Goal: Transaction & Acquisition: Subscribe to service/newsletter

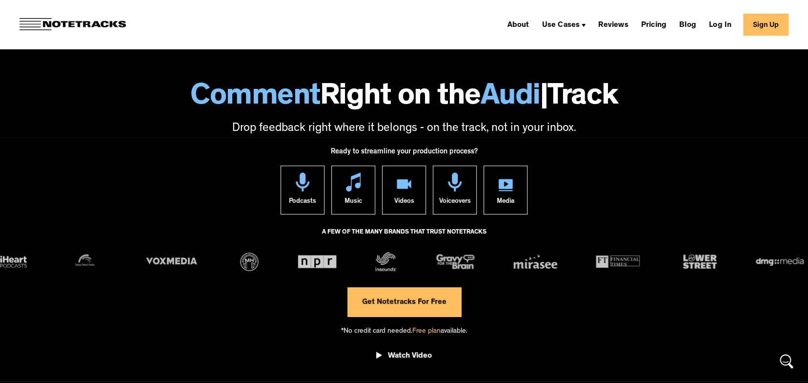
scroll to position [49, 0]
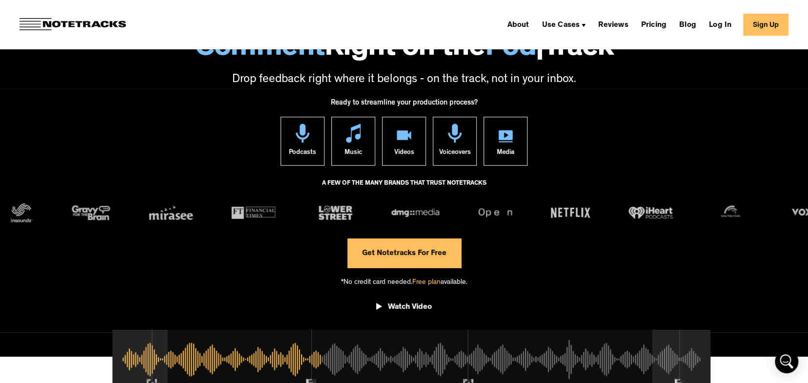
click at [388, 251] on link "Get Notetracks For Free" at bounding box center [404, 252] width 114 height 29
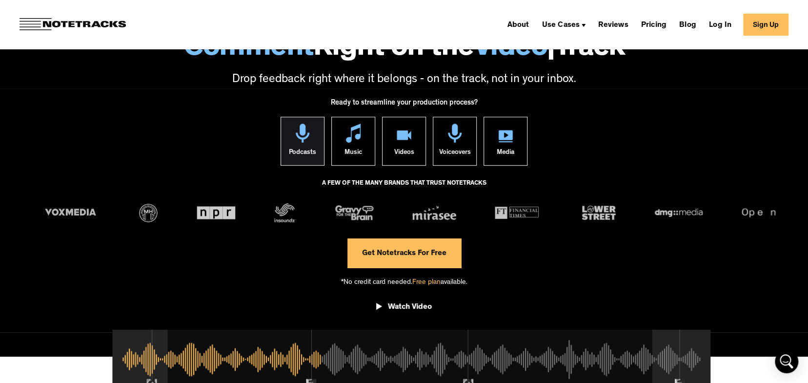
click at [297, 149] on div "Podcasts" at bounding box center [302, 154] width 27 height 22
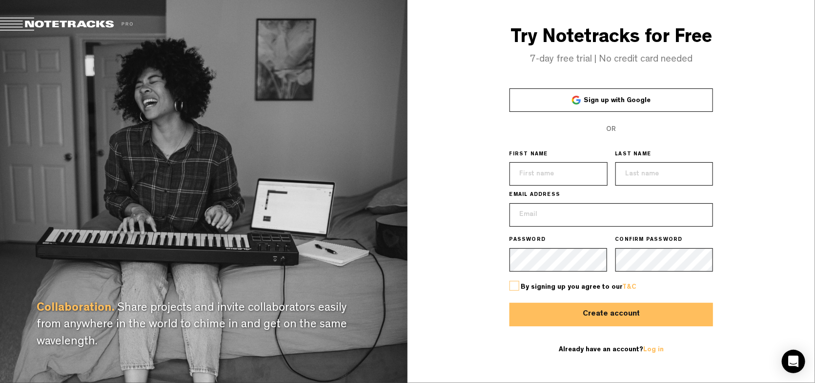
click at [534, 171] on input "text" at bounding box center [558, 173] width 98 height 23
type input "Randy"
type input "PRINCE"
type input "rjprince@me.com"
click at [509, 303] on button "Create account" at bounding box center [611, 314] width 204 height 23
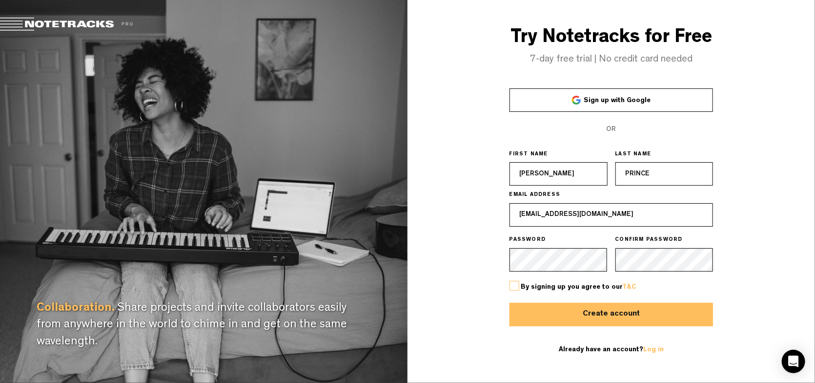
click at [594, 313] on button "Create account" at bounding box center [611, 314] width 204 height 23
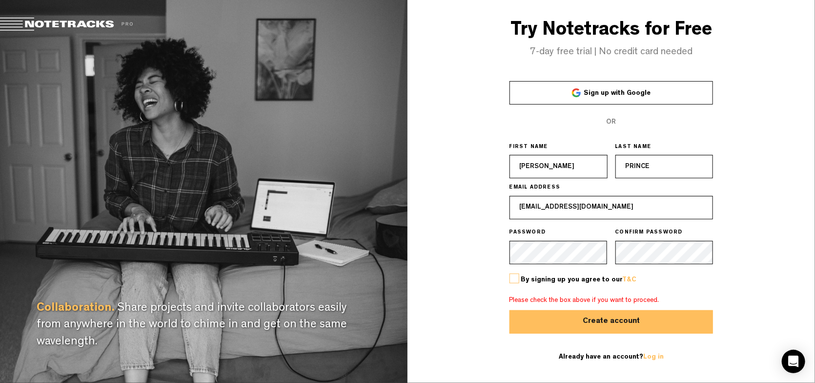
click at [517, 276] on label at bounding box center [514, 278] width 10 height 10
click at [0, 0] on input "checkbox" at bounding box center [0, 0] width 0 height 0
click at [625, 279] on link "T&C" at bounding box center [630, 279] width 14 height 7
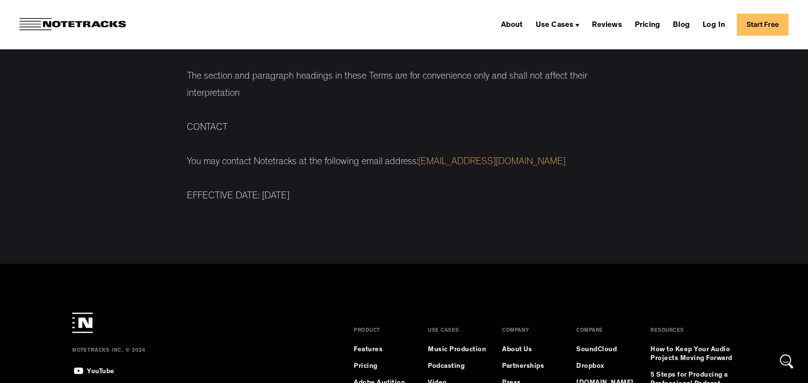
scroll to position [9077, 0]
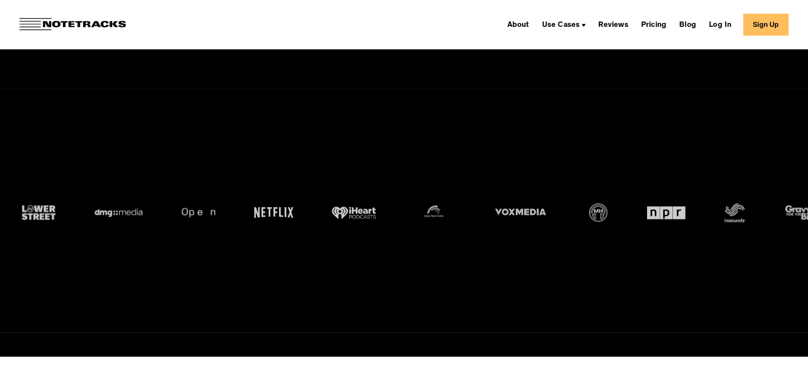
scroll to position [49, 0]
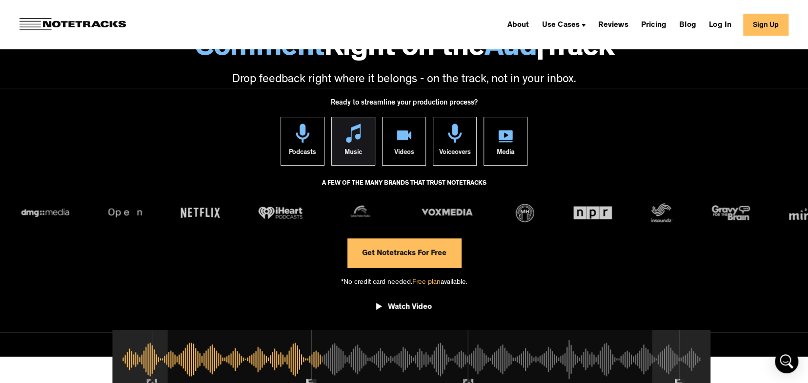
click at [353, 145] on div "Music" at bounding box center [354, 154] width 18 height 22
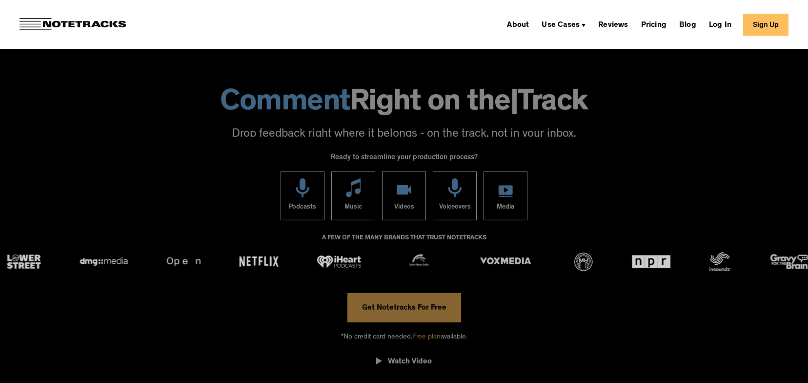
scroll to position [49, 0]
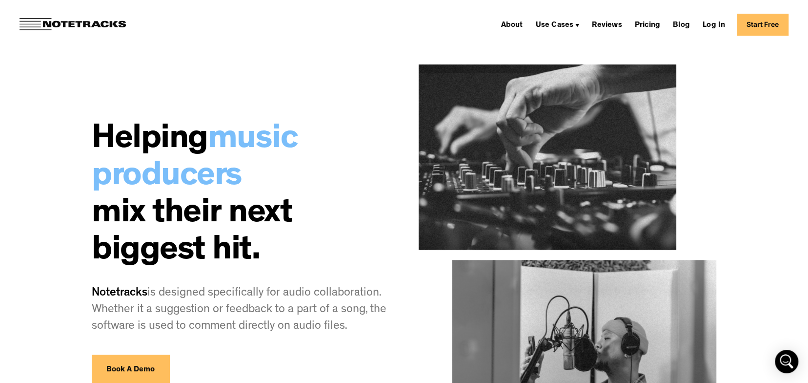
click at [783, 28] on link "Start Free" at bounding box center [763, 25] width 52 height 22
